Goal: Answer question/provide support: Share knowledge or assist other users

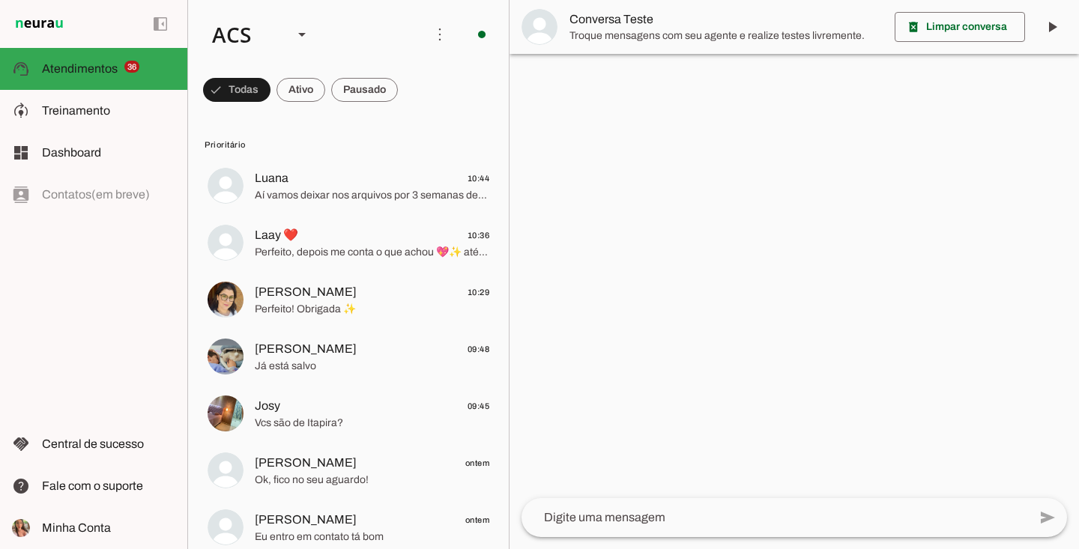
click at [287, 39] on div at bounding box center [302, 34] width 36 height 51
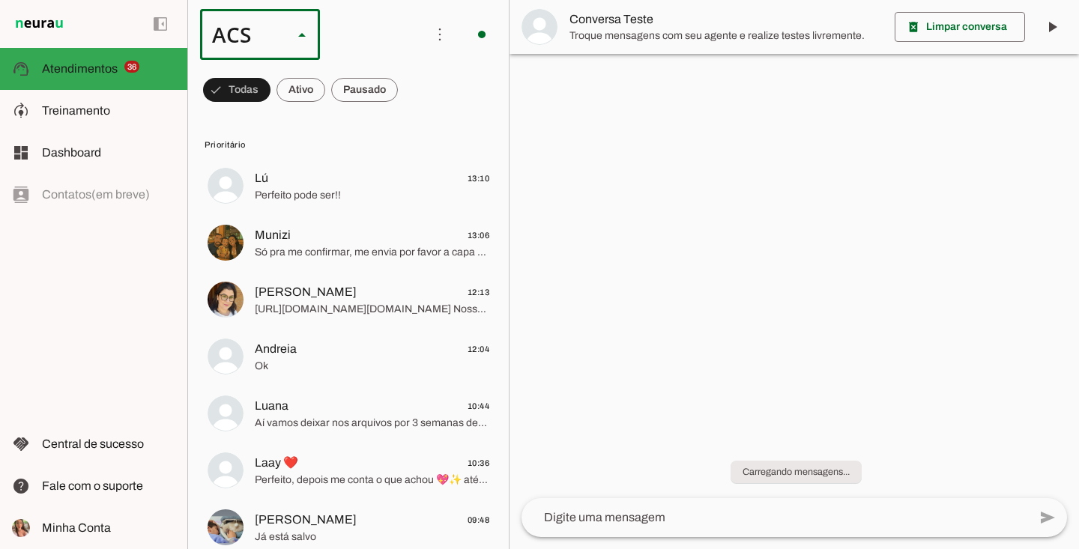
click at [306, 39] on slot at bounding box center [302, 34] width 18 height 18
click at [265, 73] on span at bounding box center [236, 90] width 67 height 36
click at [267, 81] on span at bounding box center [236, 90] width 67 height 36
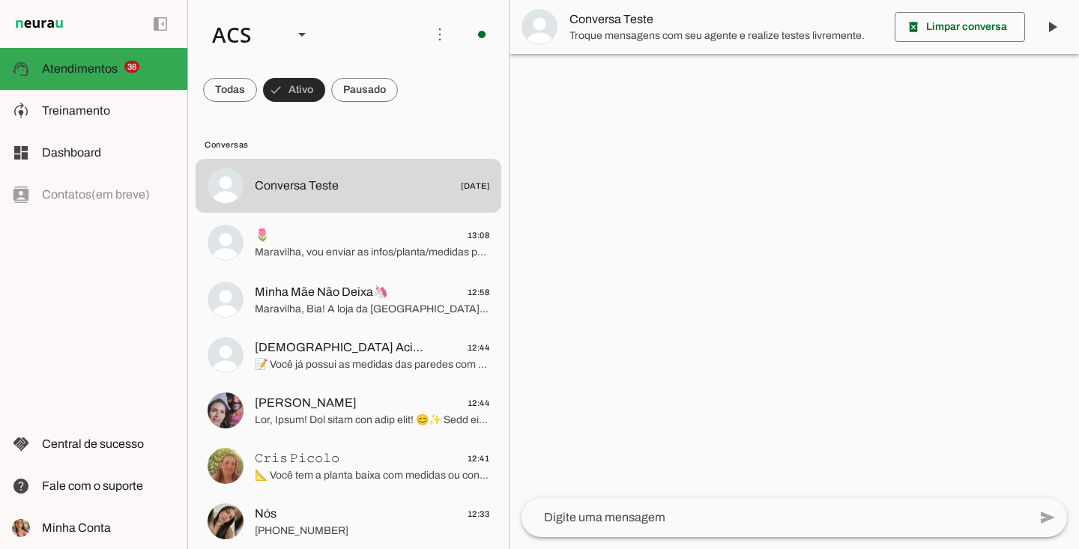
click at [266, 87] on span at bounding box center [294, 90] width 62 height 36
click at [291, 79] on span at bounding box center [294, 90] width 62 height 36
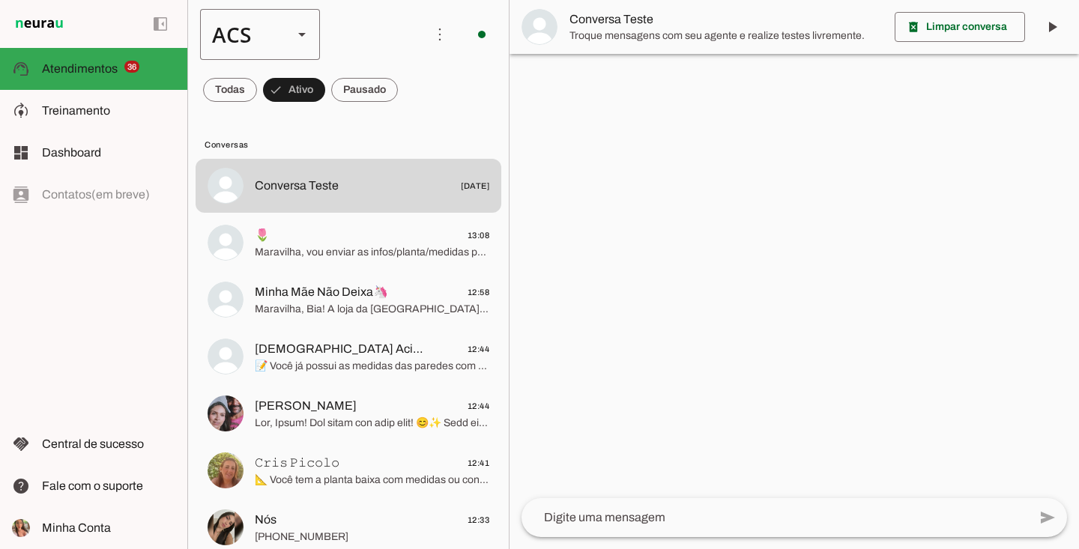
click at [300, 28] on slot at bounding box center [302, 34] width 18 height 18
click at [0, 0] on slot "Colaboradora 1" at bounding box center [0, 0] width 0 height 0
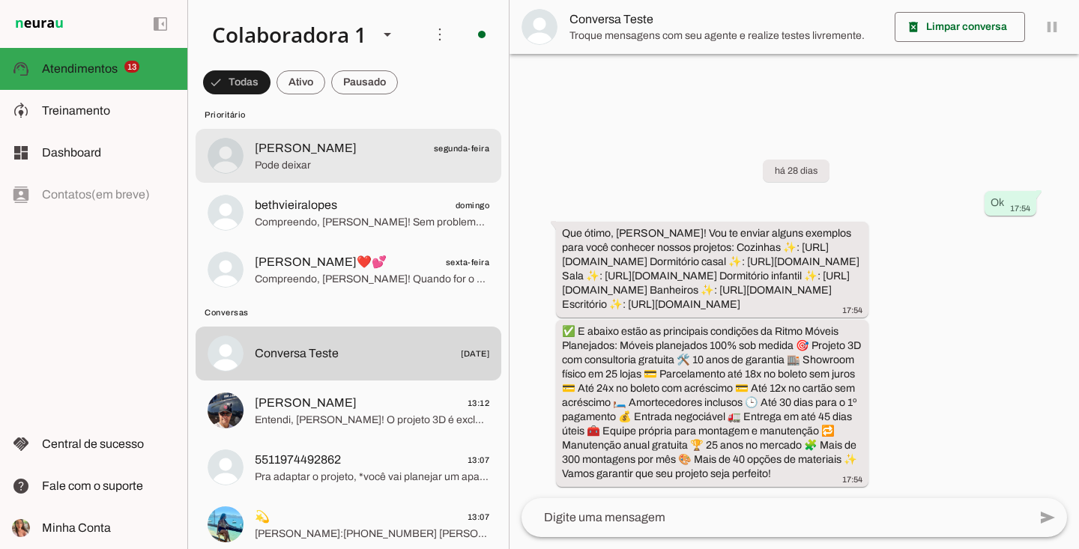
scroll to position [790, 0]
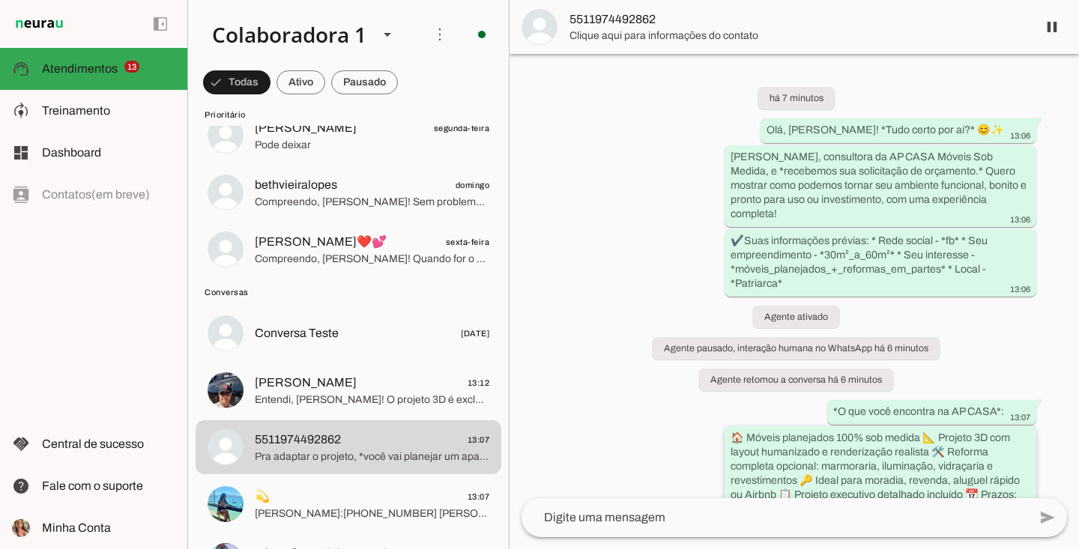
scroll to position [299, 0]
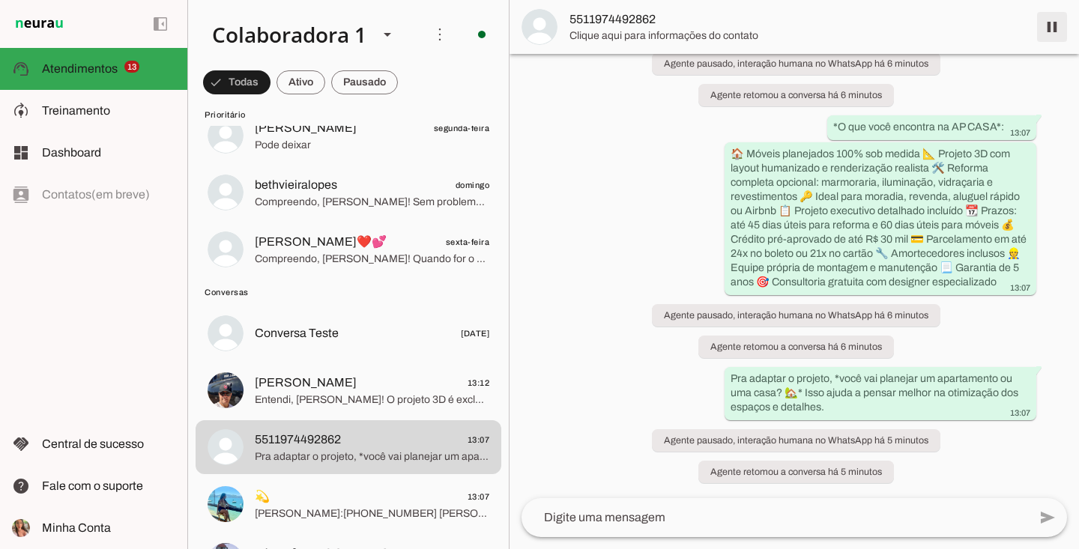
click at [1051, 34] on span at bounding box center [1052, 27] width 36 height 36
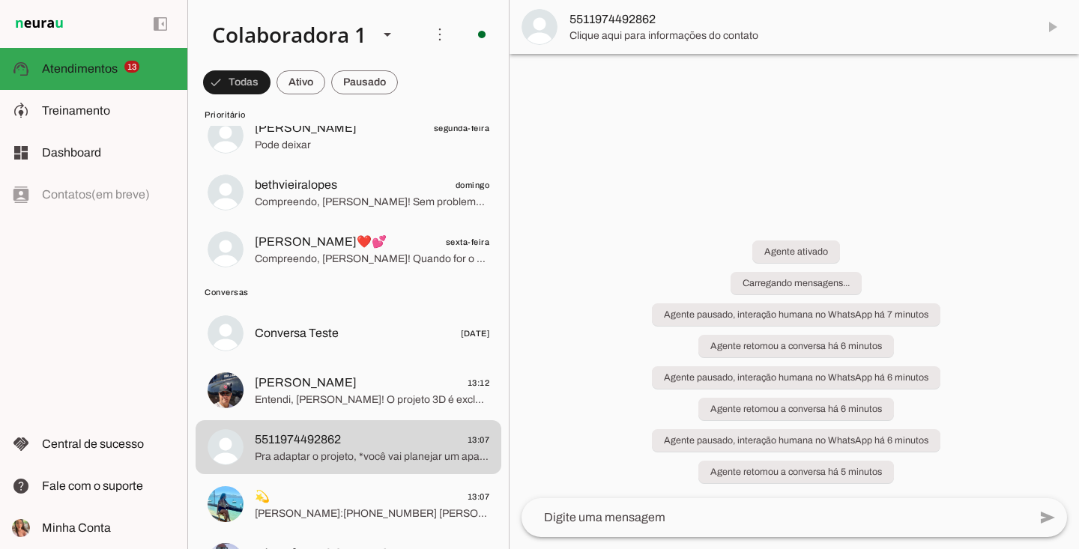
scroll to position [0, 0]
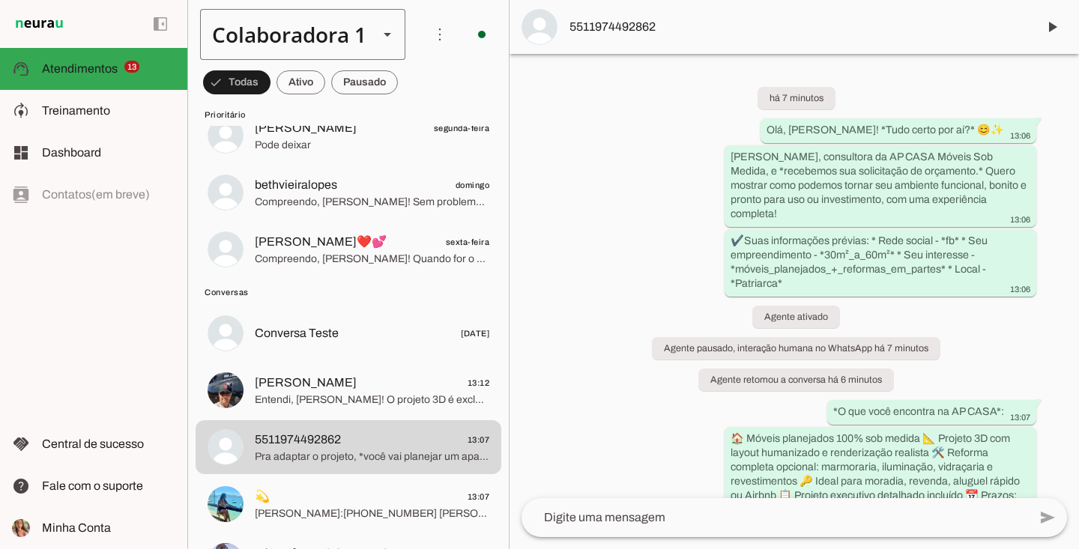
click at [282, 37] on div "Colaboradora 1" at bounding box center [283, 34] width 166 height 51
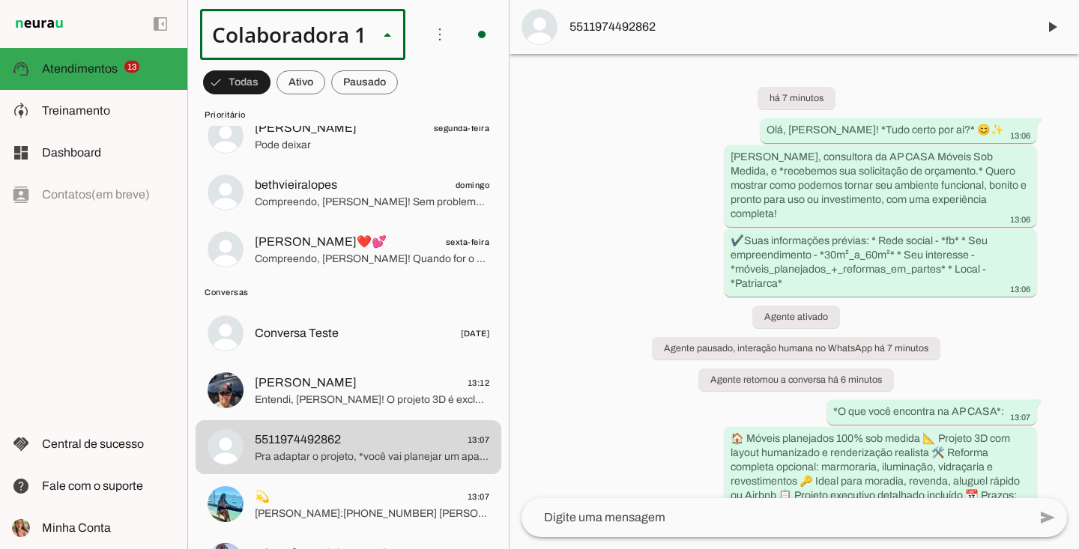
click at [400, 117] on md-item "ACS" at bounding box center [503, 96] width 207 height 42
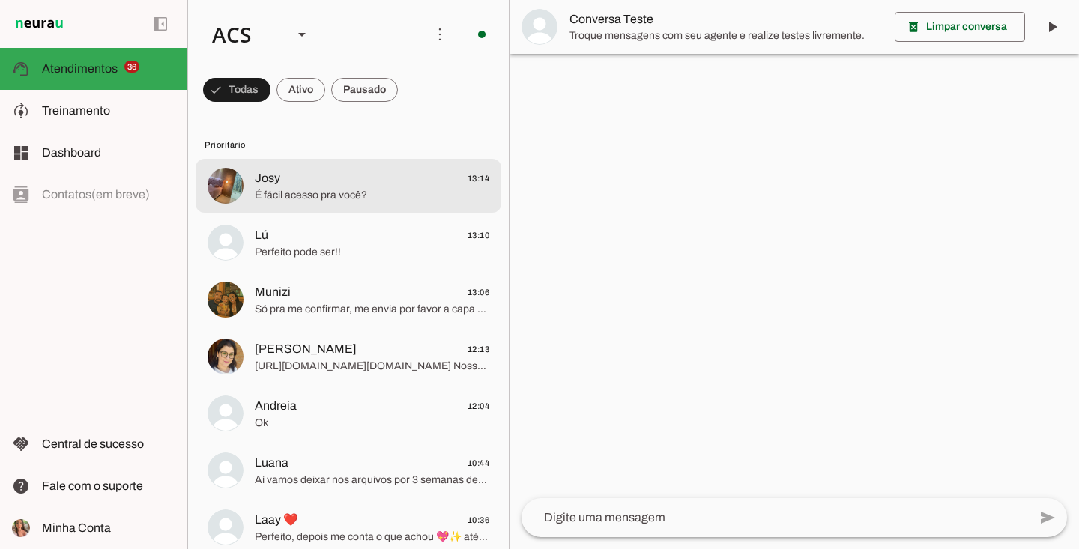
click at [269, 196] on span "É fácil acesso pra você?" at bounding box center [372, 195] width 235 height 15
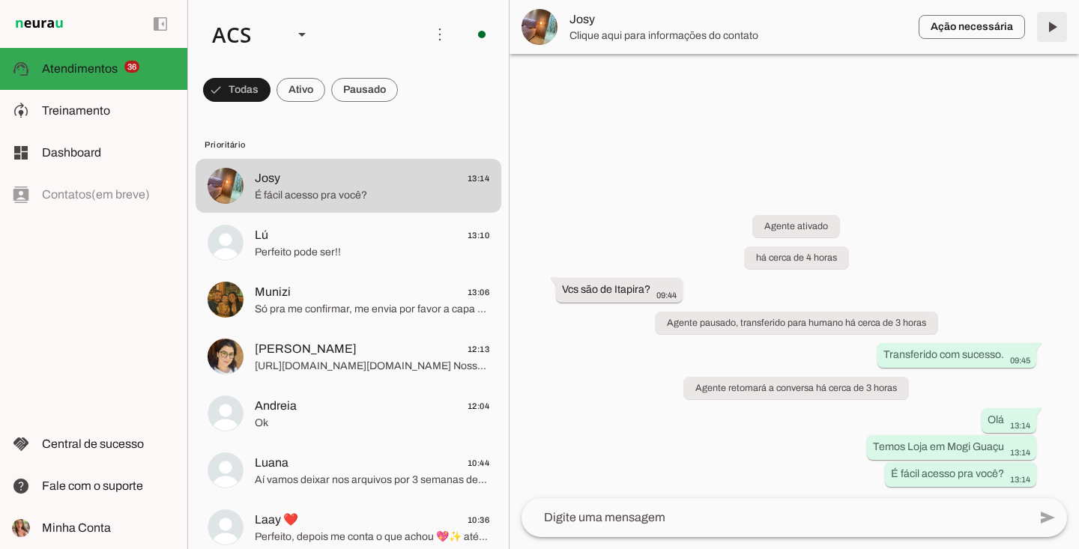
click at [1054, 22] on span at bounding box center [1052, 27] width 36 height 36
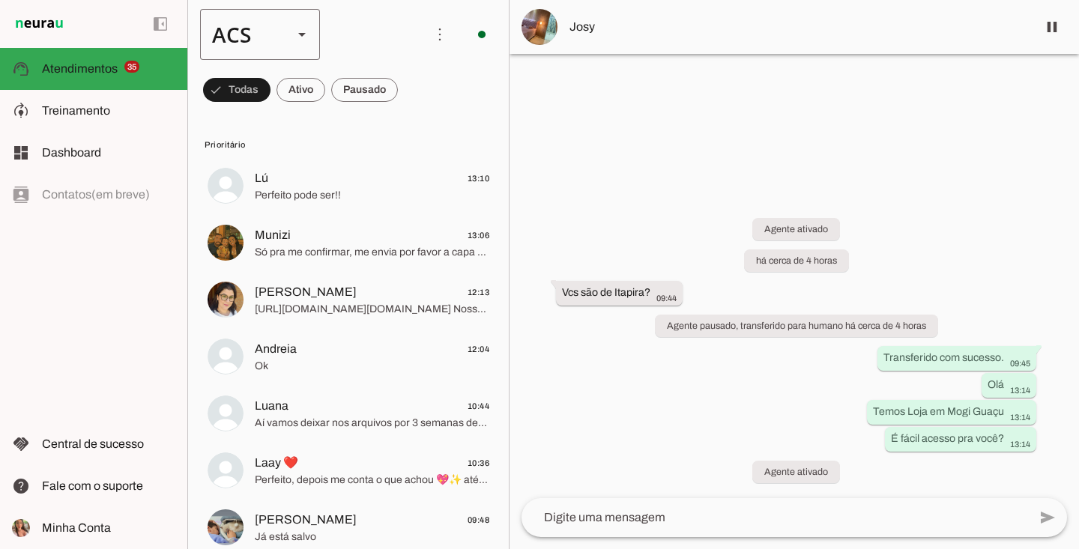
click at [295, 33] on slot at bounding box center [302, 34] width 18 height 18
click at [259, 35] on div "ACS" at bounding box center [240, 34] width 81 height 51
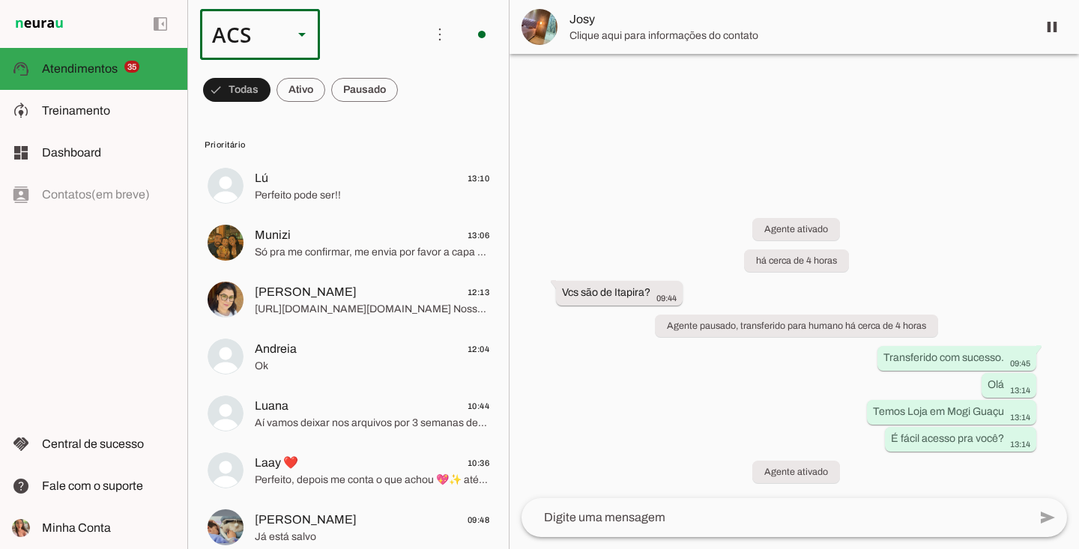
click at [302, 33] on icon at bounding box center [301, 35] width 7 height 4
click at [0, 0] on slot "Colaboradora 1" at bounding box center [0, 0] width 0 height 0
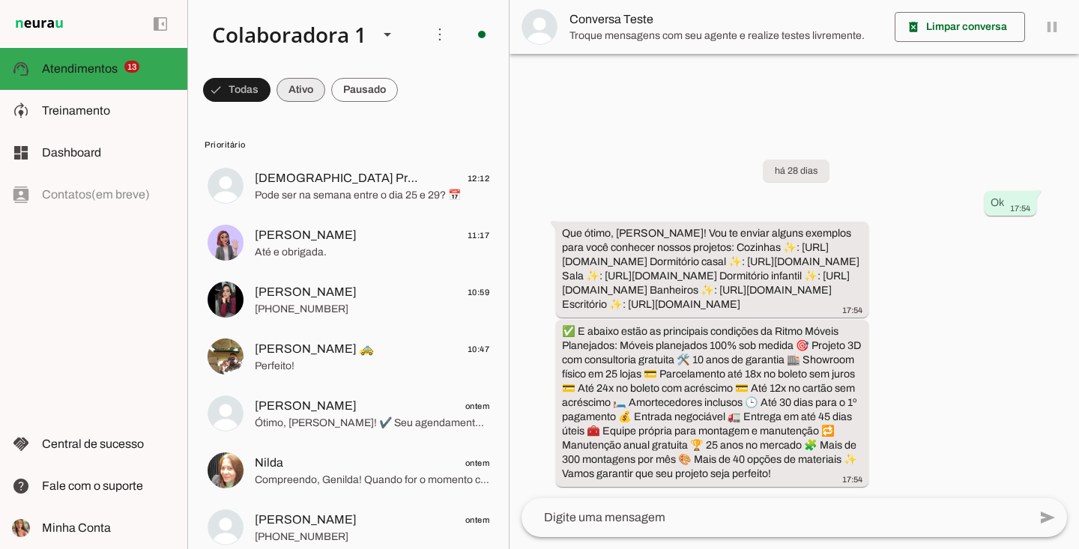
click at [270, 93] on span at bounding box center [236, 90] width 67 height 36
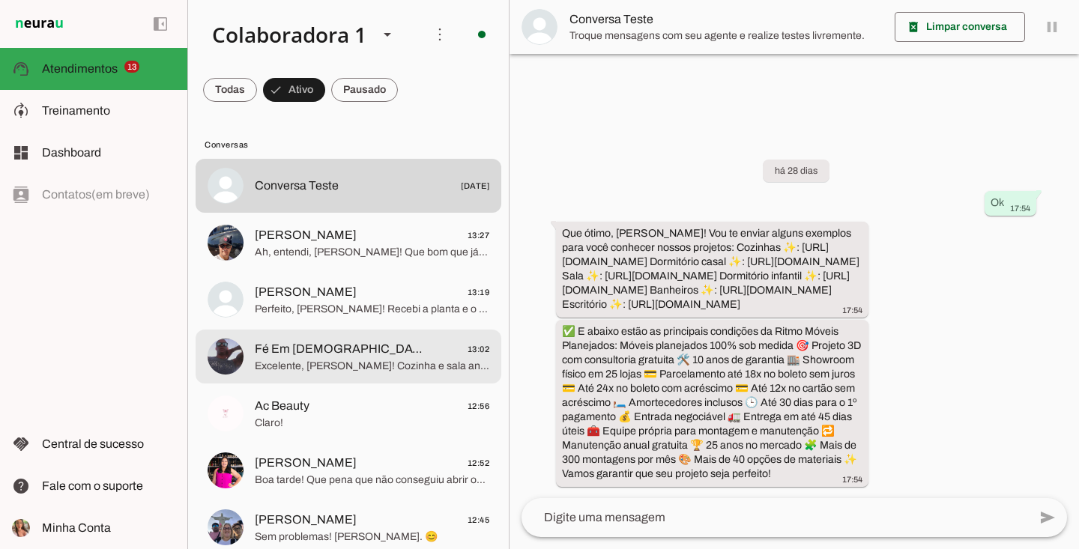
click at [343, 349] on span "Fé Em [DEMOGRAPHIC_DATA] Sempre" at bounding box center [339, 349] width 169 height 18
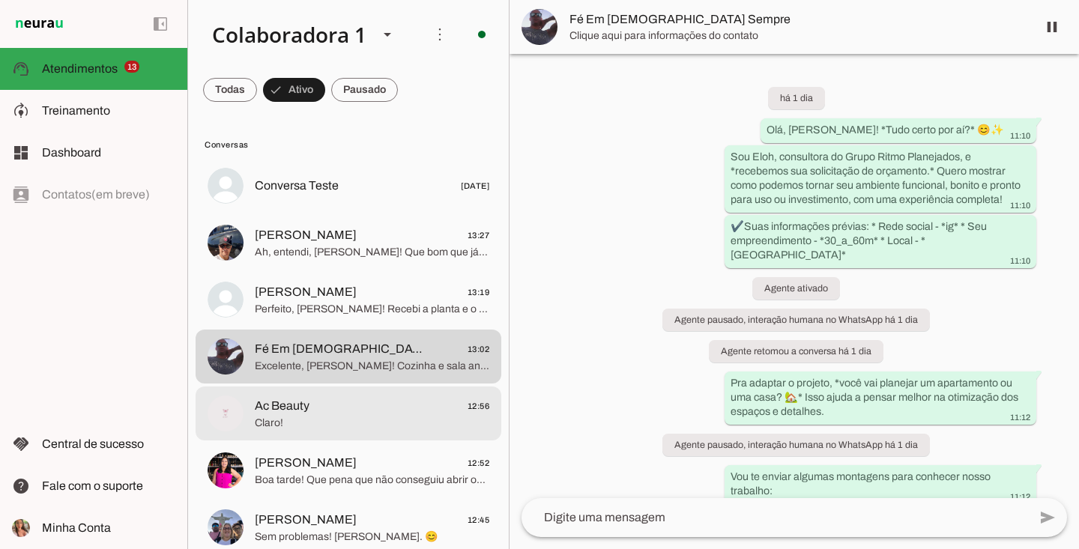
scroll to position [122, 0]
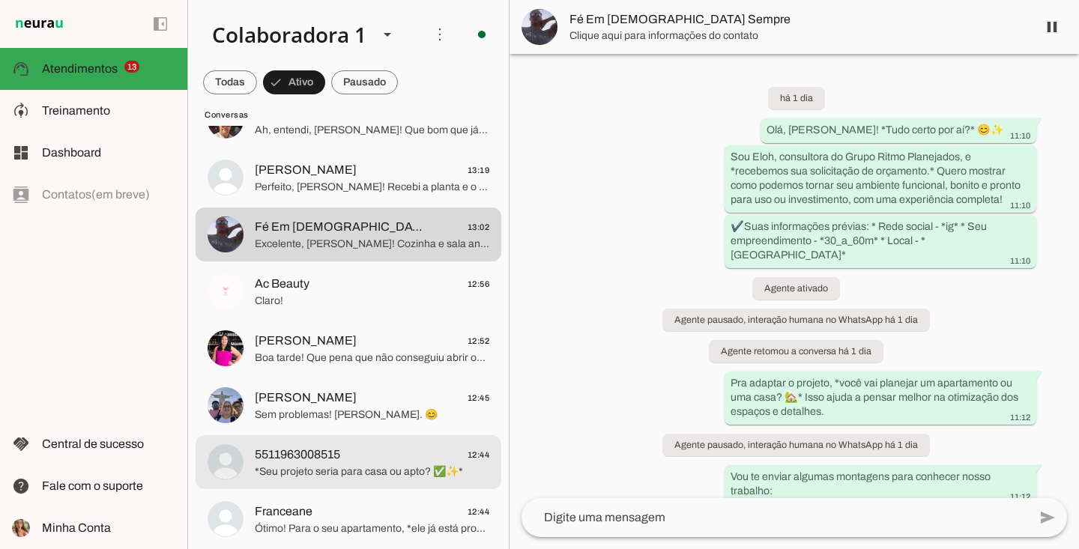
click at [357, 455] on span "5511963008515 12:44" at bounding box center [372, 455] width 235 height 19
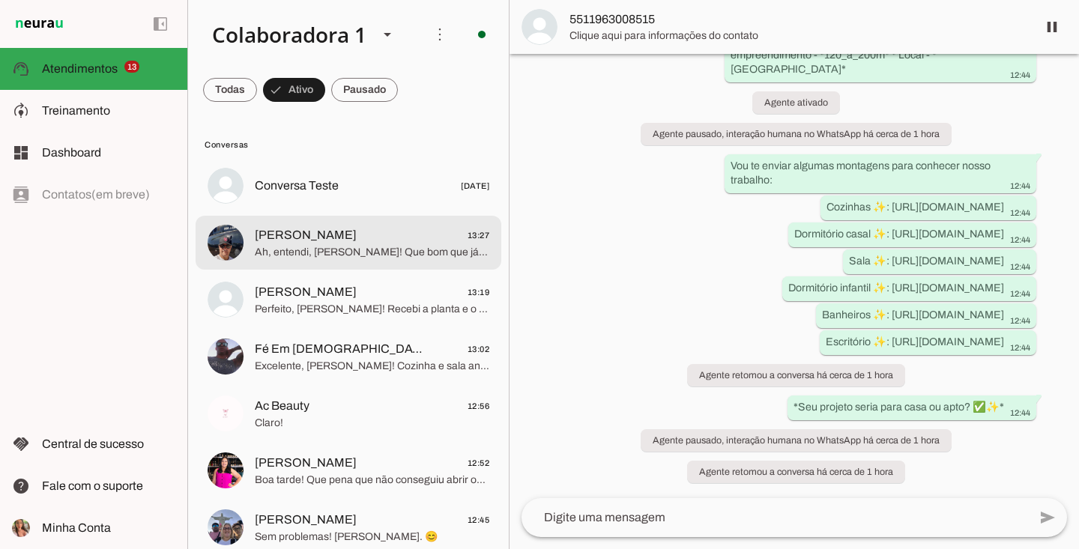
click at [257, 93] on span at bounding box center [230, 90] width 54 height 36
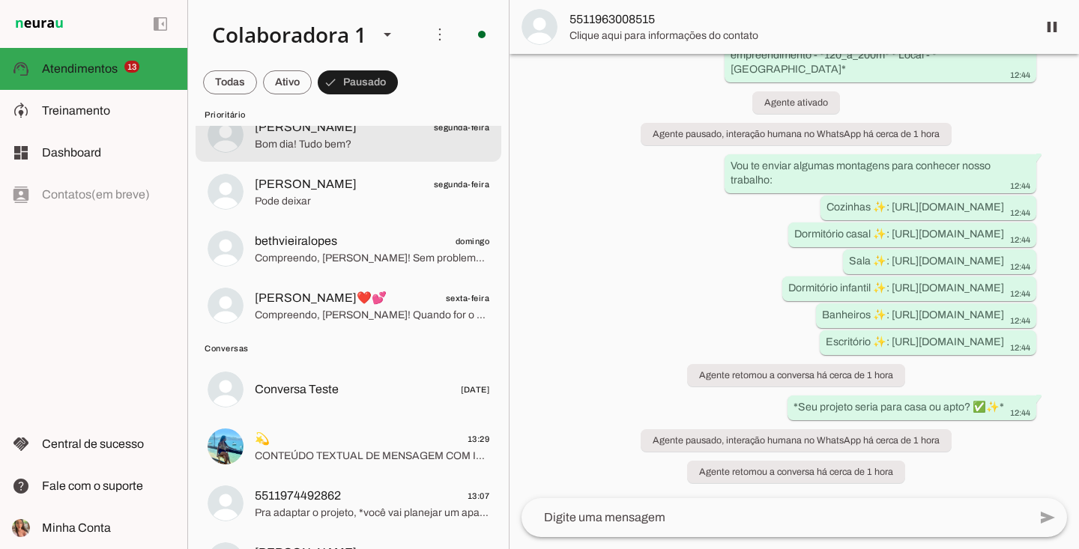
scroll to position [840, 0]
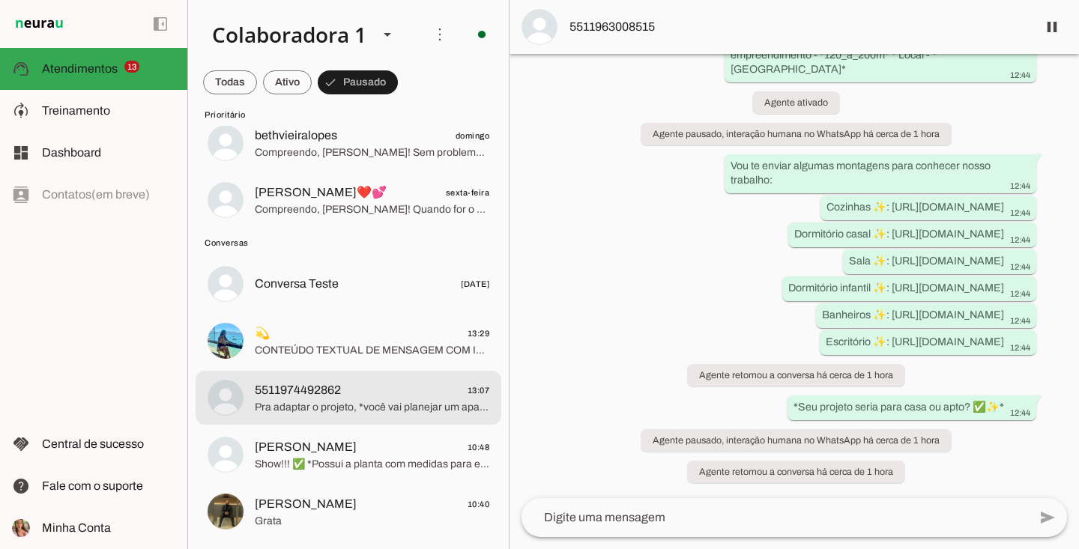
click at [349, 386] on span "5511974492862 13:07" at bounding box center [372, 390] width 235 height 19
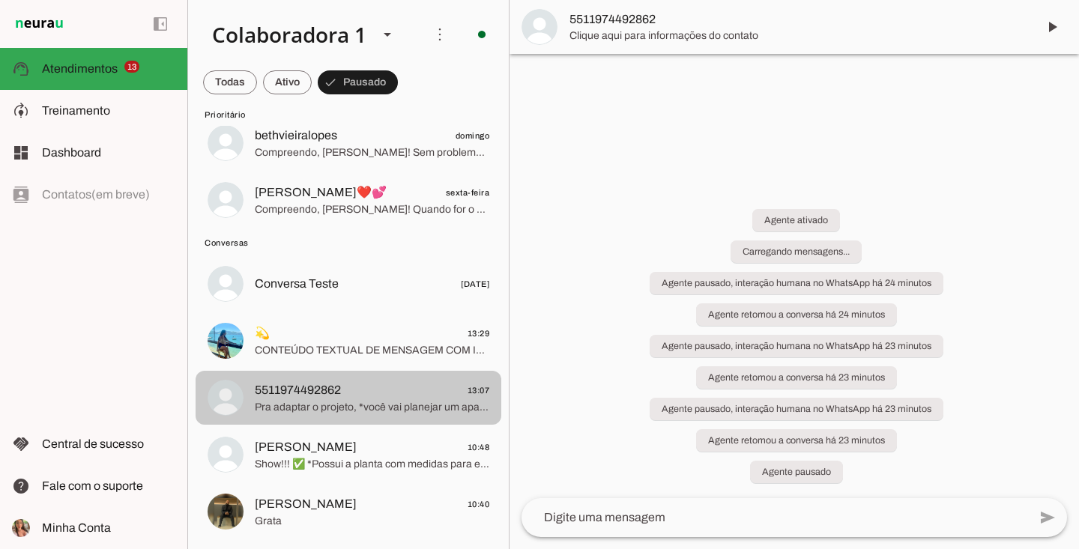
scroll to position [330, 0]
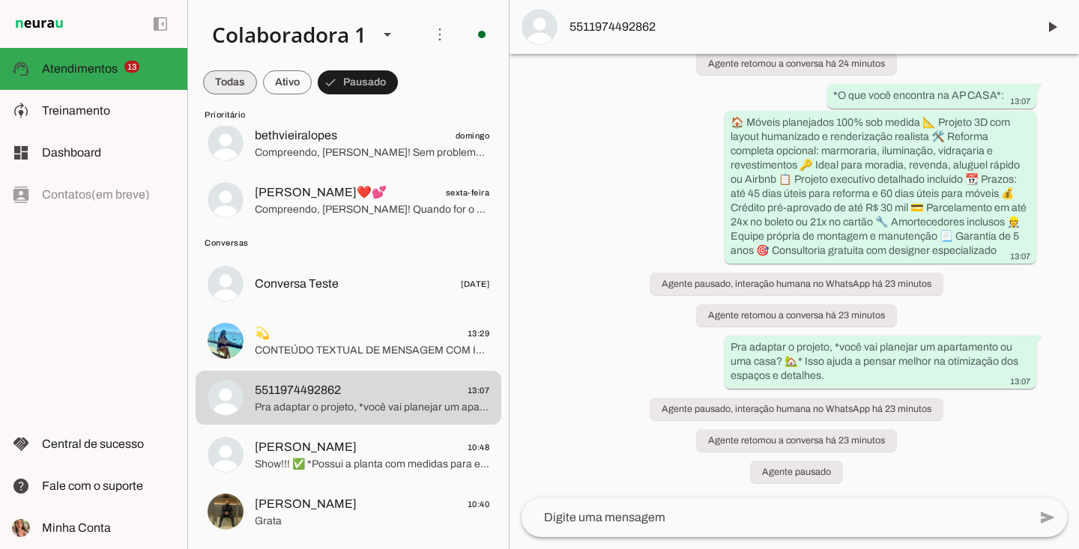
click at [242, 77] on span at bounding box center [230, 82] width 54 height 36
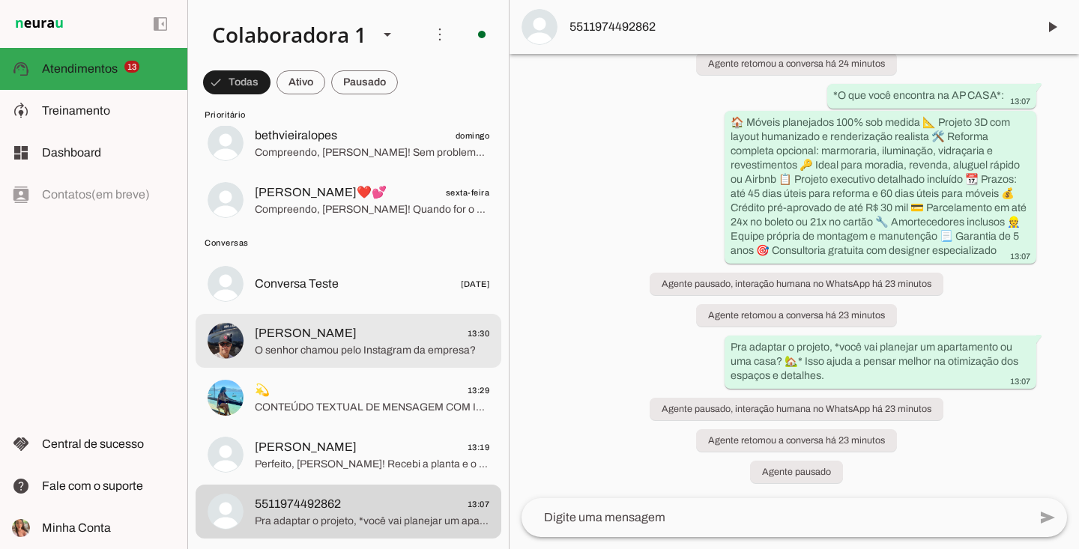
click at [351, 348] on span "O senhor chamou pelo Instagram da empresa?" at bounding box center [372, 350] width 235 height 15
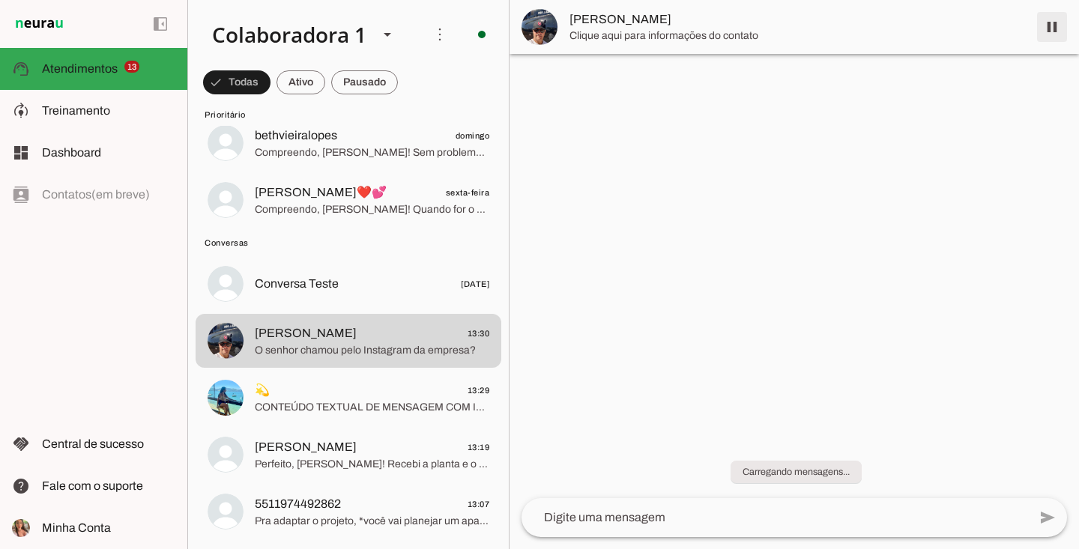
click at [1050, 31] on span at bounding box center [1052, 27] width 36 height 36
